Goal: Check status: Check status

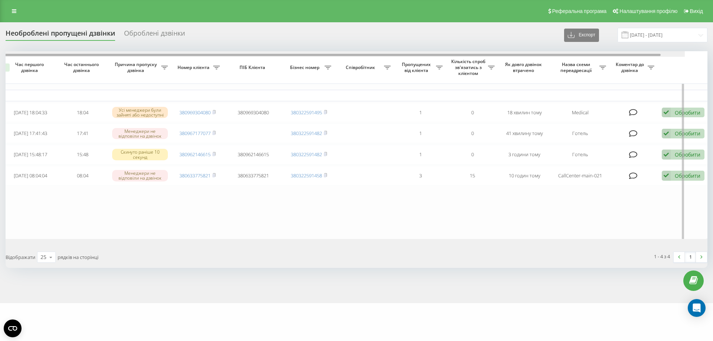
scroll to position [0, 41]
drag, startPoint x: 268, startPoint y: 56, endPoint x: 410, endPoint y: 57, distance: 141.9
click at [410, 57] on div at bounding box center [357, 54] width 702 height 6
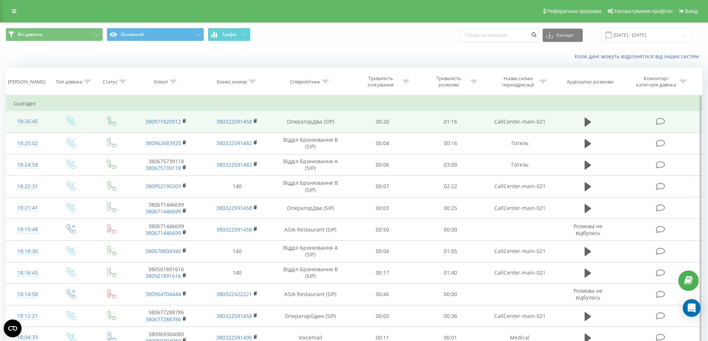
click at [31, 124] on div "18:26:45" at bounding box center [27, 121] width 29 height 14
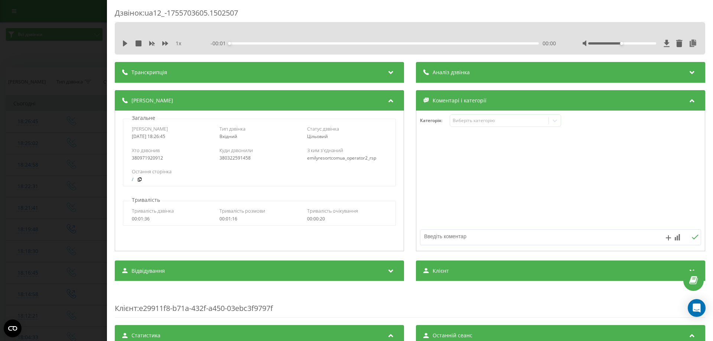
scroll to position [186, 0]
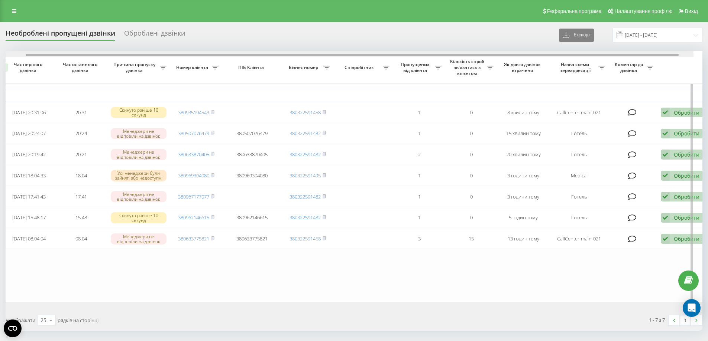
scroll to position [0, 46]
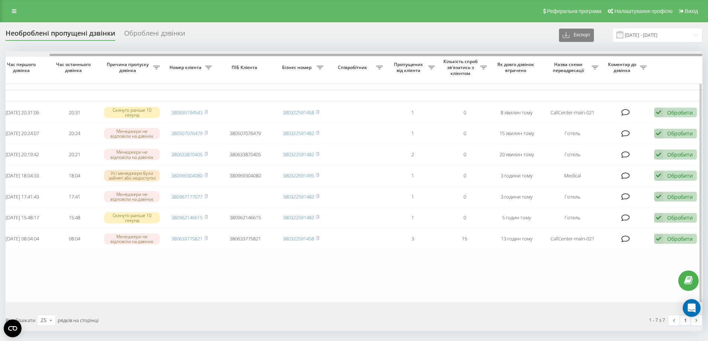
drag, startPoint x: 309, startPoint y: 54, endPoint x: 408, endPoint y: 60, distance: 99.4
click at [408, 59] on div "Обрати всі Час першого дзвінка Час останнього дзвінка Причина пропуску дзвінка …" at bounding box center [354, 176] width 697 height 251
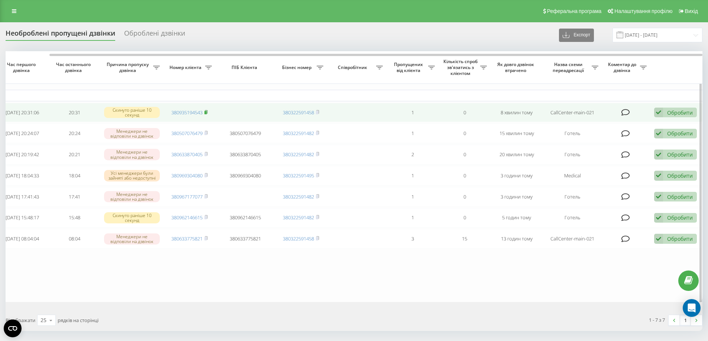
click at [206, 112] on rect at bounding box center [205, 112] width 2 height 3
